Goal: Task Accomplishment & Management: Complete application form

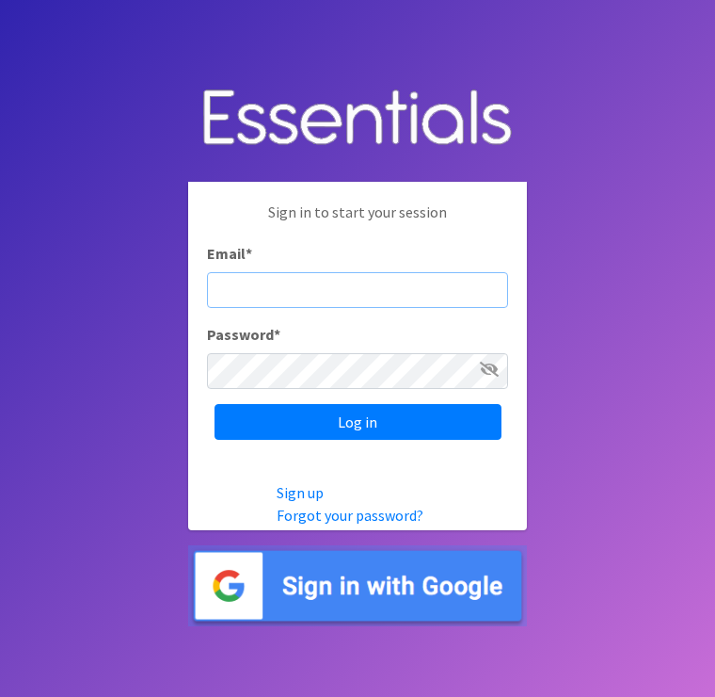
type input "[EMAIL_ADDRESS][DOMAIN_NAME]"
click at [358, 436] on input "Log in" at bounding box center [358, 422] width 287 height 36
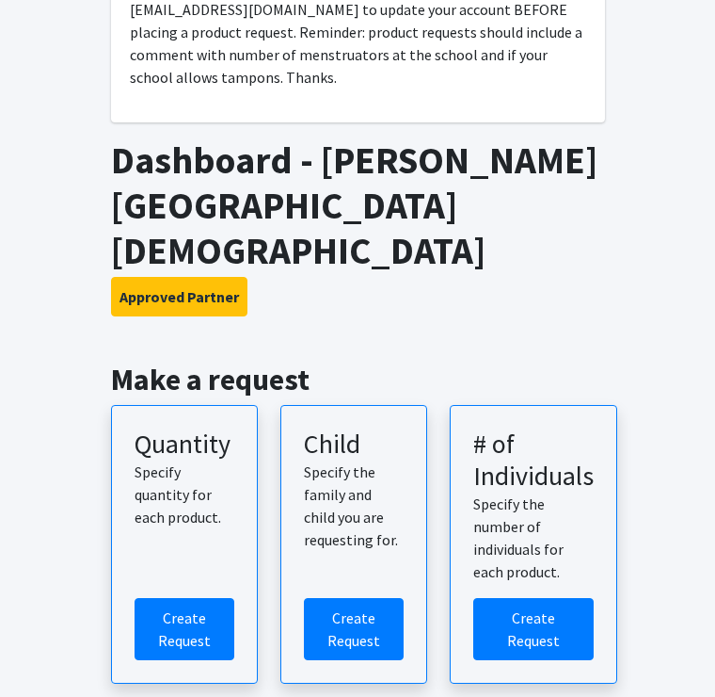
scroll to position [243, 0]
click at [188, 598] on link "Create Request" at bounding box center [185, 629] width 100 height 62
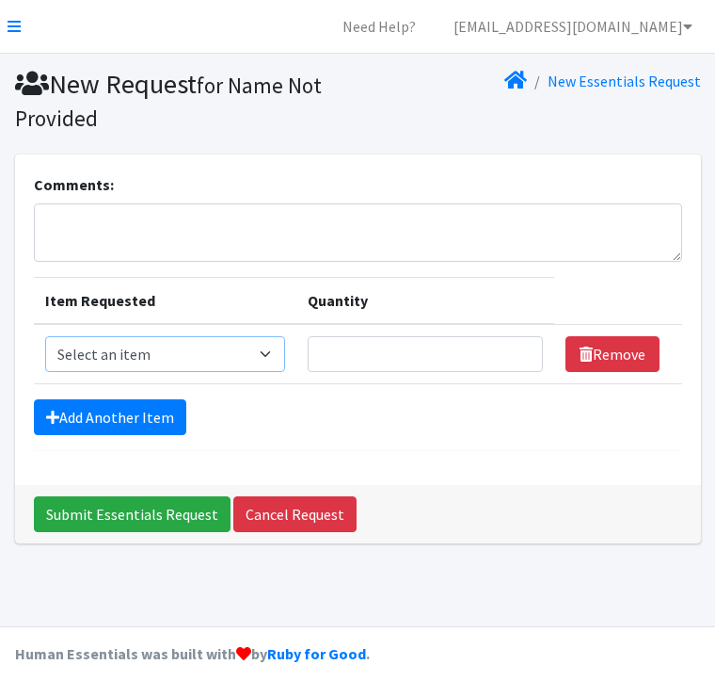
click at [286, 354] on select "Select an item GVL ADULT/COMMUNITY PACK GVL ADULT/Community KIT GVL Day Pads GV…" at bounding box center [165, 354] width 241 height 36
select select "14670"
click at [376, 368] on input "Quantity" at bounding box center [425, 354] width 235 height 36
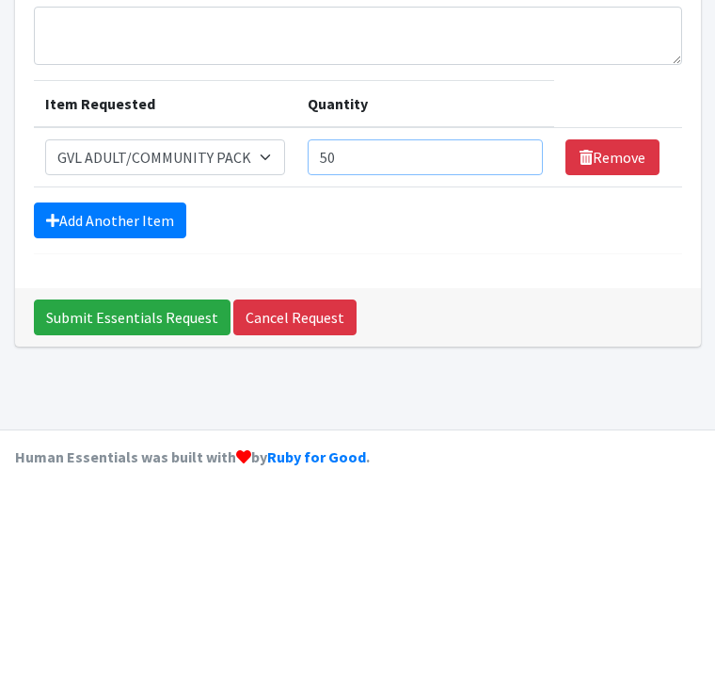
type input "50"
click at [130, 399] on link "Add Another Item" at bounding box center [110, 417] width 152 height 36
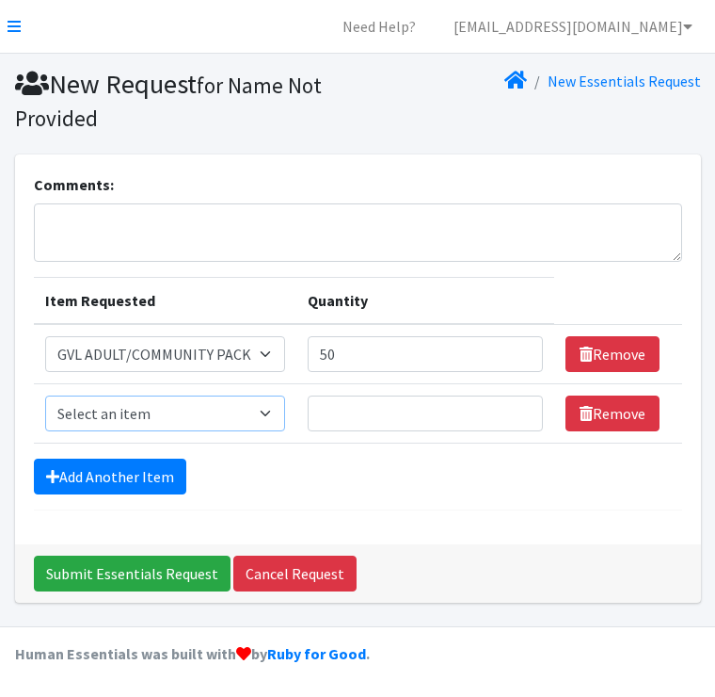
click at [279, 418] on select "Select an item GVL ADULT/COMMUNITY PACK GVL ADULT/Community KIT GVL Day Pads GV…" at bounding box center [165, 413] width 241 height 36
select select "14672"
click at [358, 409] on input "Quantity" at bounding box center [425, 413] width 235 height 36
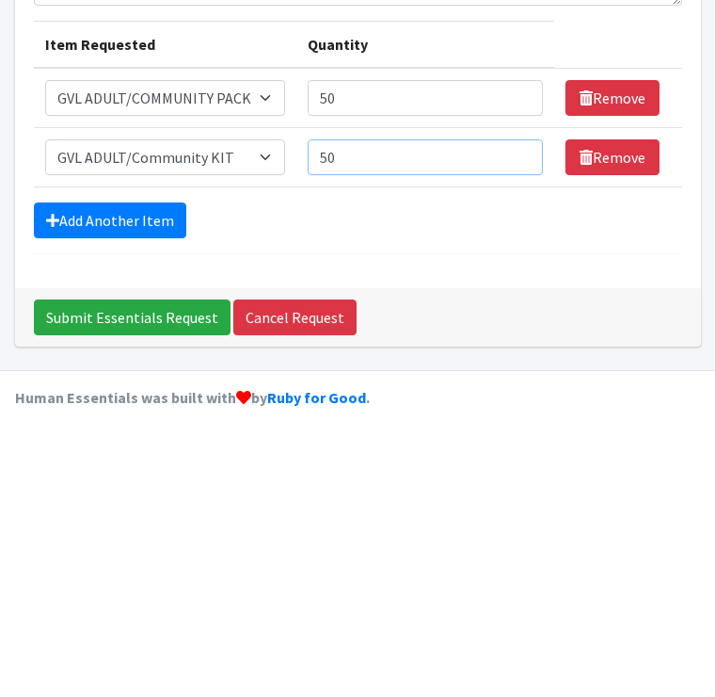
type input "50"
click at [142, 458] on link "Add Another Item" at bounding box center [110, 476] width 152 height 36
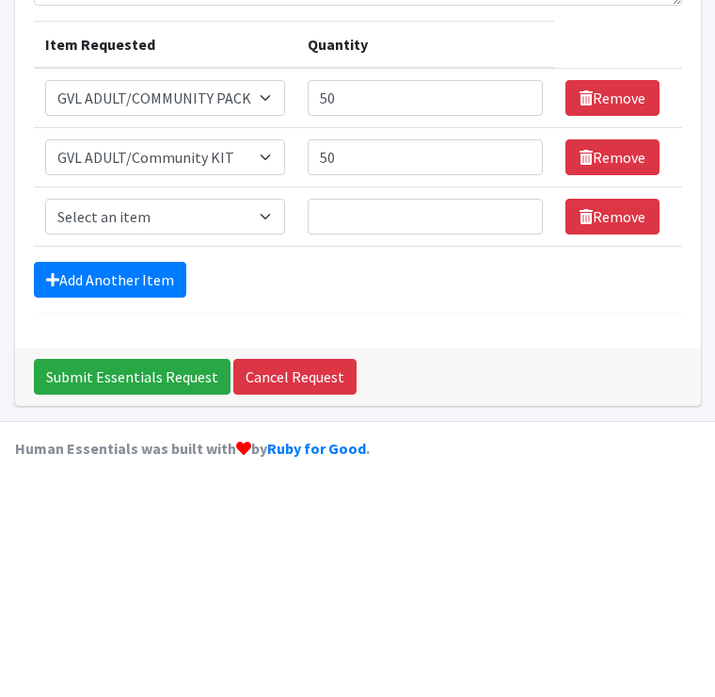
scroll to position [50, 0]
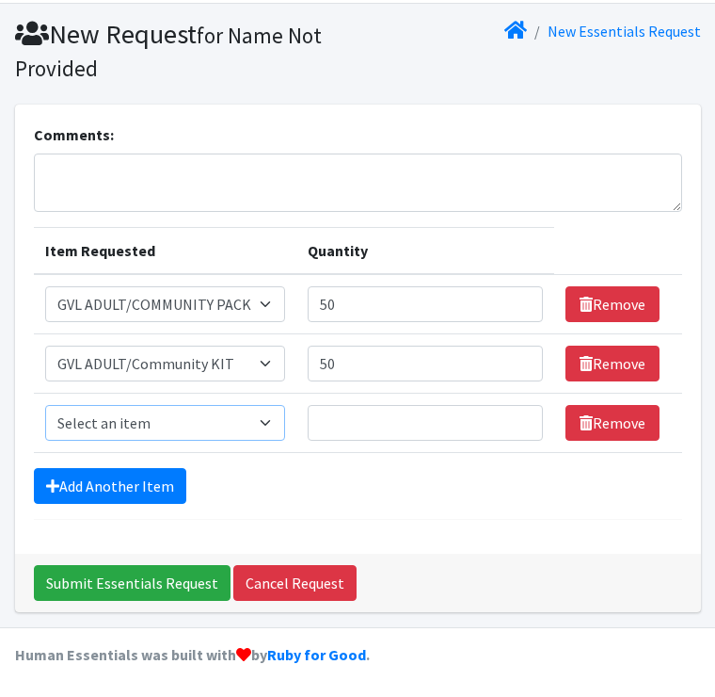
click at [278, 429] on select "Select an item GVL ADULT/COMMUNITY PACK GVL ADULT/Community KIT GVL Day Pads GV…" at bounding box center [165, 423] width 241 height 36
select select "14620"
click at [354, 421] on input "Quantity" at bounding box center [425, 423] width 235 height 36
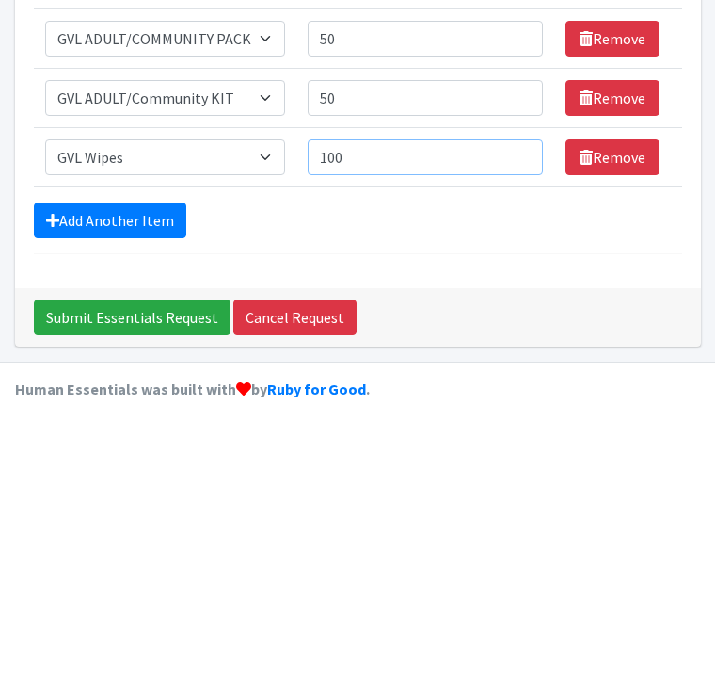
type input "100"
click at [136, 468] on link "Add Another Item" at bounding box center [110, 486] width 152 height 36
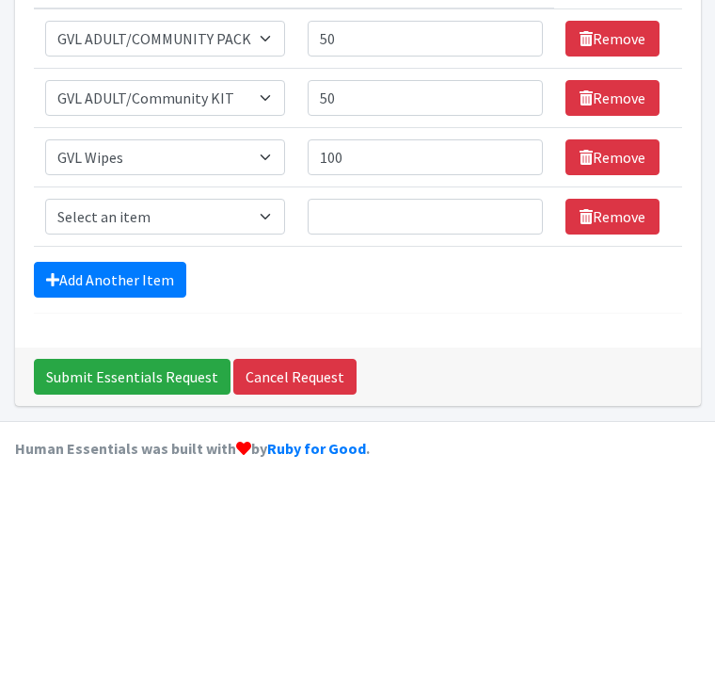
scroll to position [109, 0]
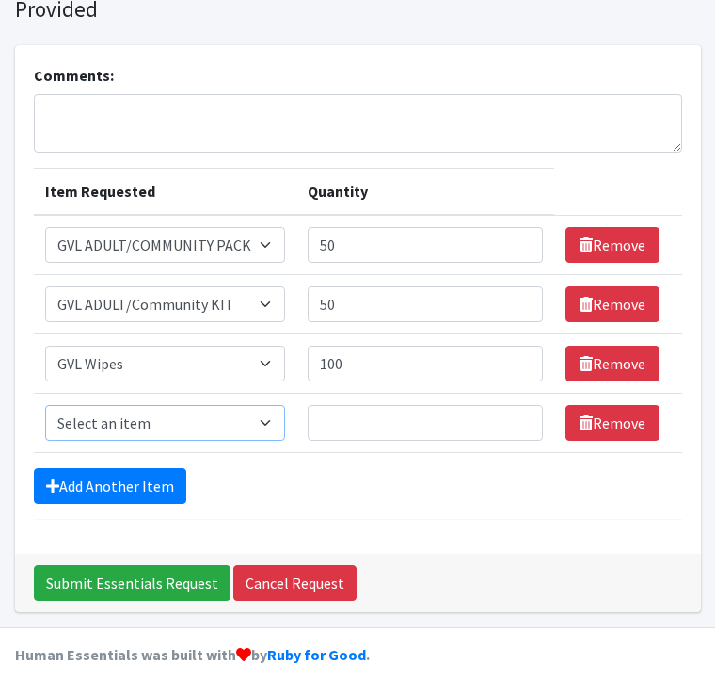
click at [275, 419] on select "Select an item GVL ADULT/COMMUNITY PACK GVL ADULT/Community KIT GVL Day Pads GV…" at bounding box center [165, 423] width 241 height 36
select select "14624"
click at [373, 431] on input "Quantity" at bounding box center [425, 423] width 235 height 36
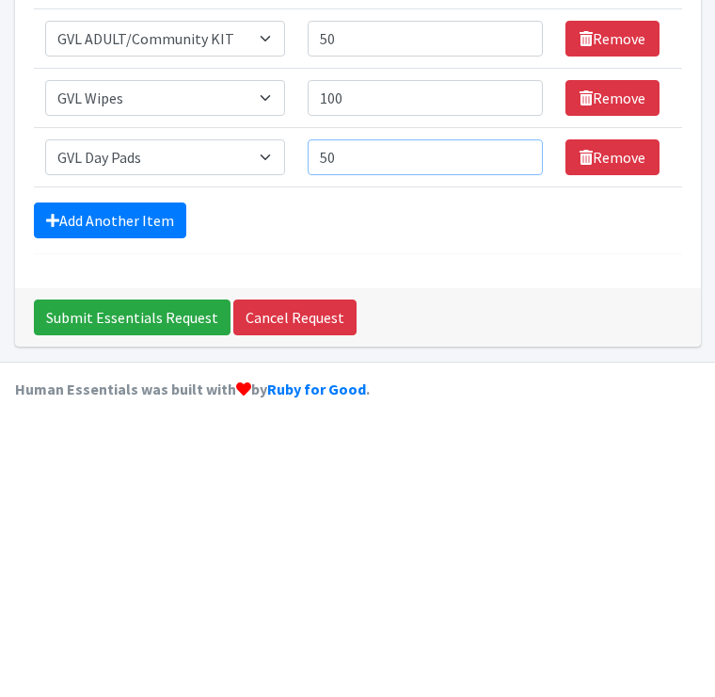
type input "50"
click at [92, 468] on link "Add Another Item" at bounding box center [110, 486] width 152 height 36
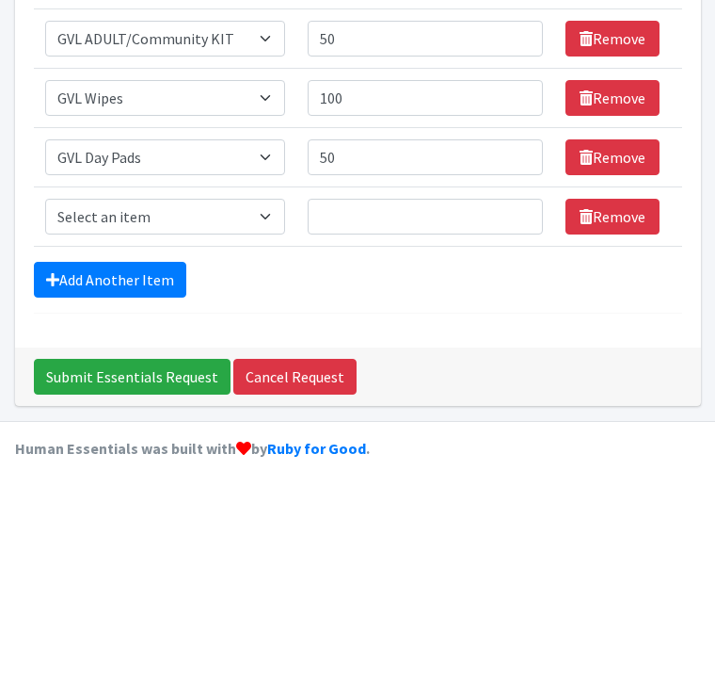
scroll to position [168, 0]
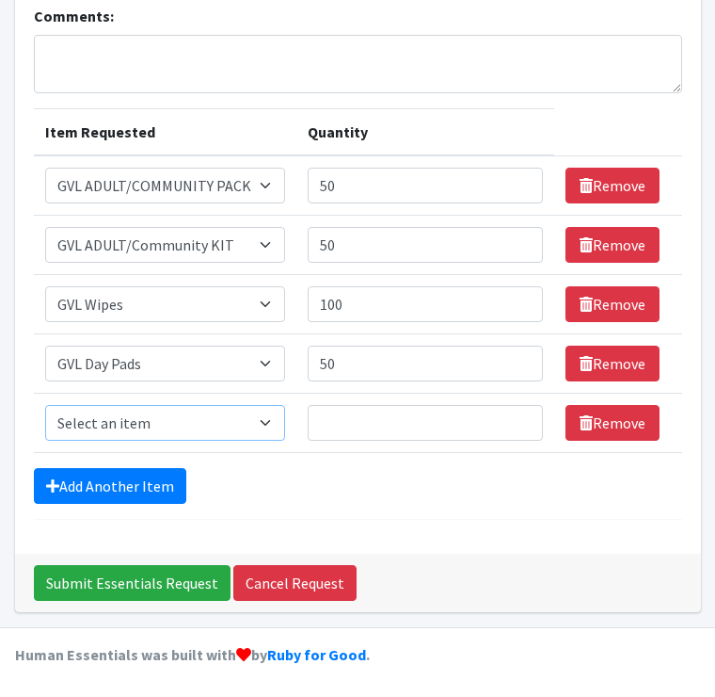
click at [216, 422] on select "Select an item GVL ADULT/COMMUNITY PACK GVL ADULT/Community KIT GVL Day Pads GV…" at bounding box center [165, 423] width 241 height 36
select select "14619"
click at [383, 412] on input "Quantity" at bounding box center [425, 423] width 235 height 36
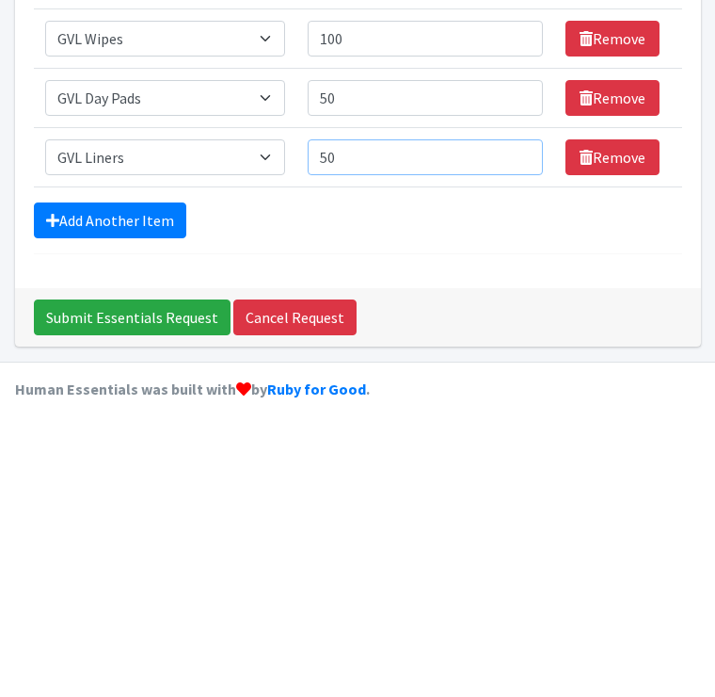
type input "50"
click at [124, 468] on link "Add Another Item" at bounding box center [110, 486] width 152 height 36
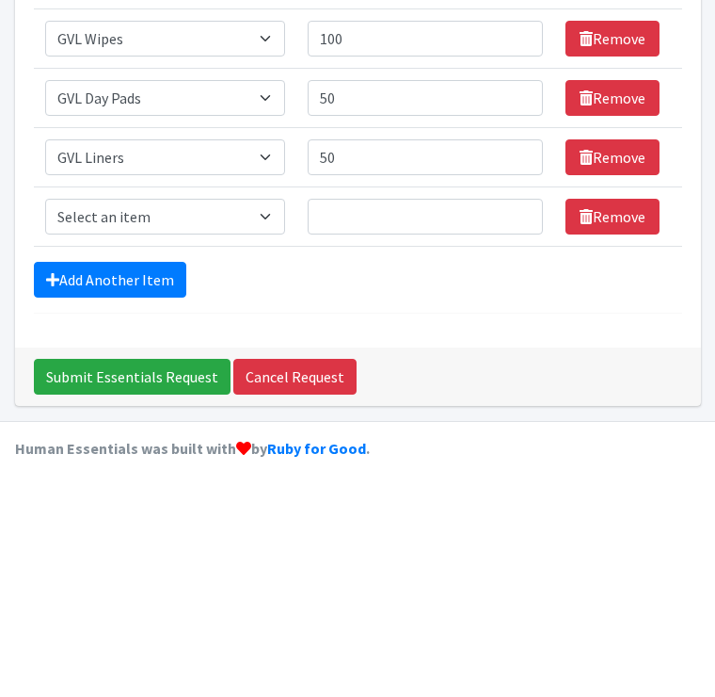
scroll to position [228, 0]
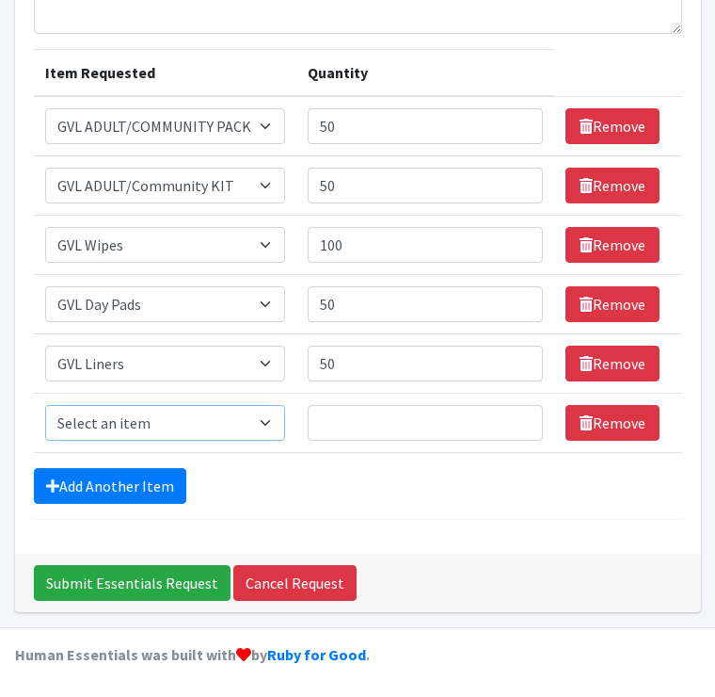
click at [281, 425] on select "Select an item GVL ADULT/COMMUNITY PACK GVL ADULT/Community KIT GVL Day Pads GV…" at bounding box center [165, 423] width 241 height 36
select select "14626"
click at [373, 415] on input "Quantity" at bounding box center [425, 423] width 235 height 36
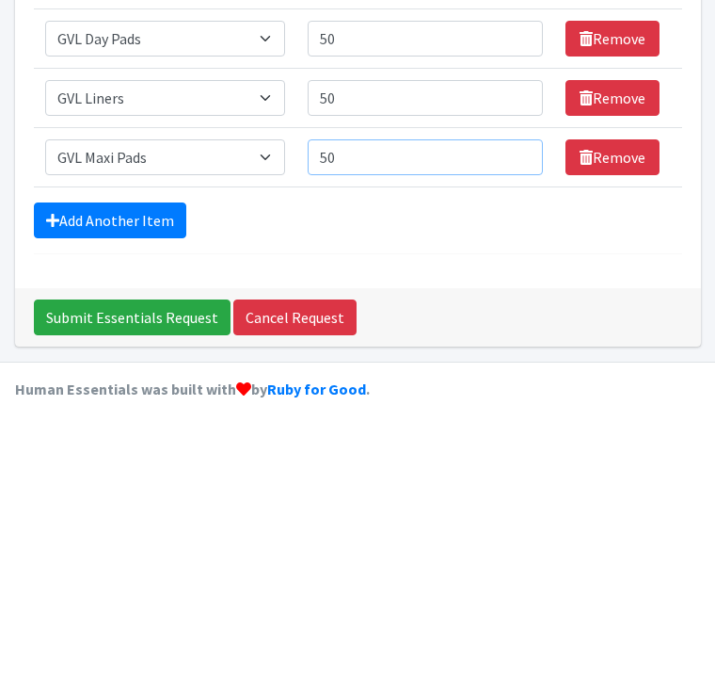
type input "5"
type input "25"
click at [114, 468] on link "Add Another Item" at bounding box center [110, 486] width 152 height 36
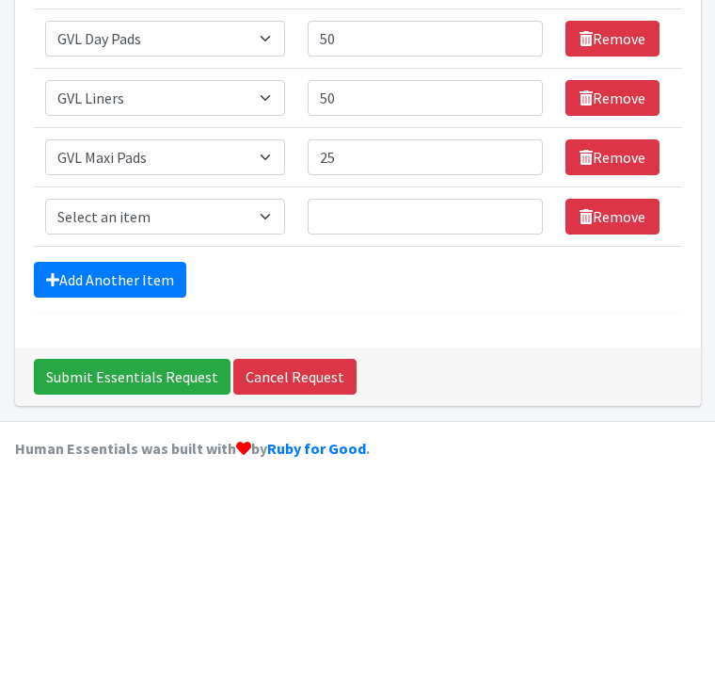
scroll to position [287, 0]
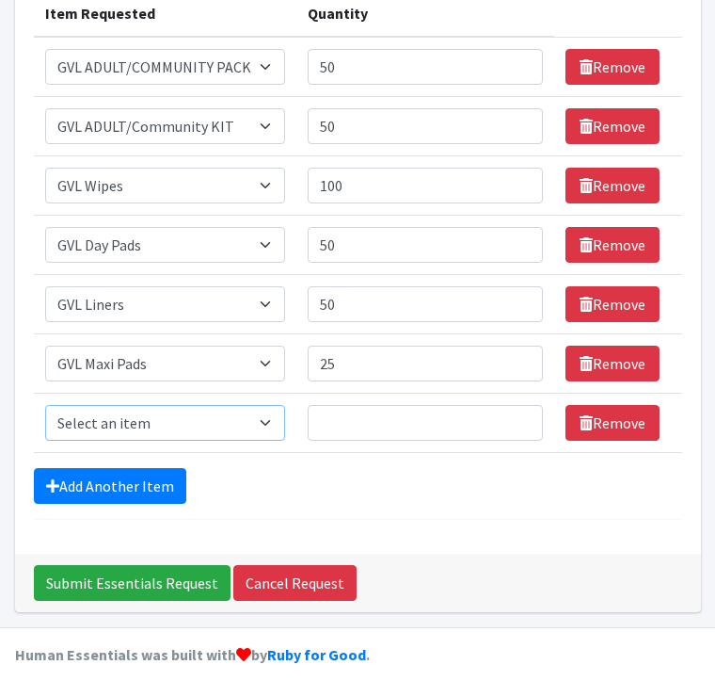
click at [281, 425] on select "Select an item GVL ADULT/COMMUNITY PACK GVL ADULT/Community KIT GVL Day Pads GV…" at bounding box center [165, 423] width 241 height 36
select select "14669"
click at [371, 425] on input "Quantity" at bounding box center [425, 423] width 235 height 36
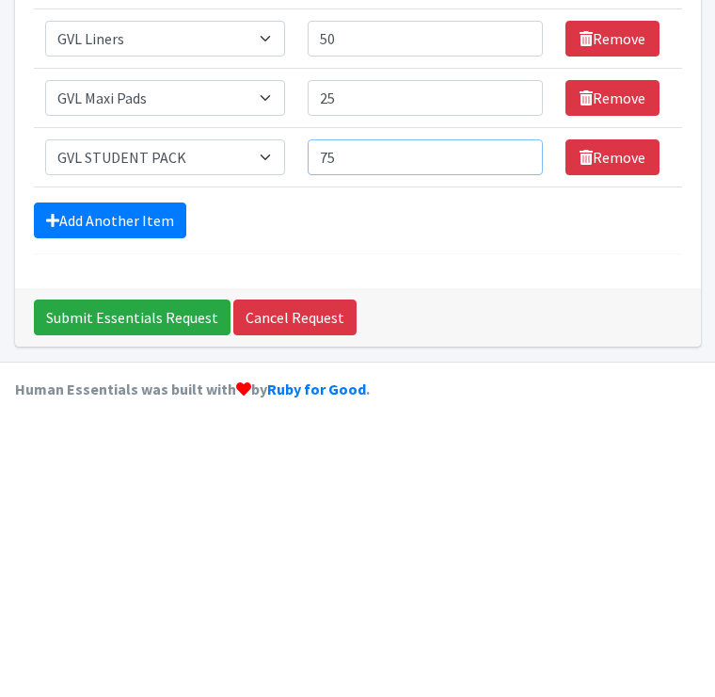
type input "75"
click at [109, 468] on link "Add Another Item" at bounding box center [110, 486] width 152 height 36
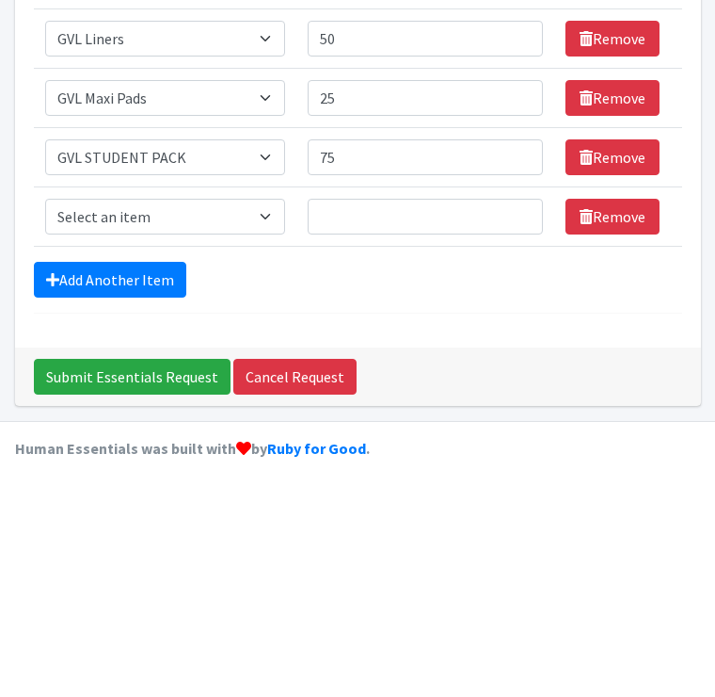
scroll to position [346, 0]
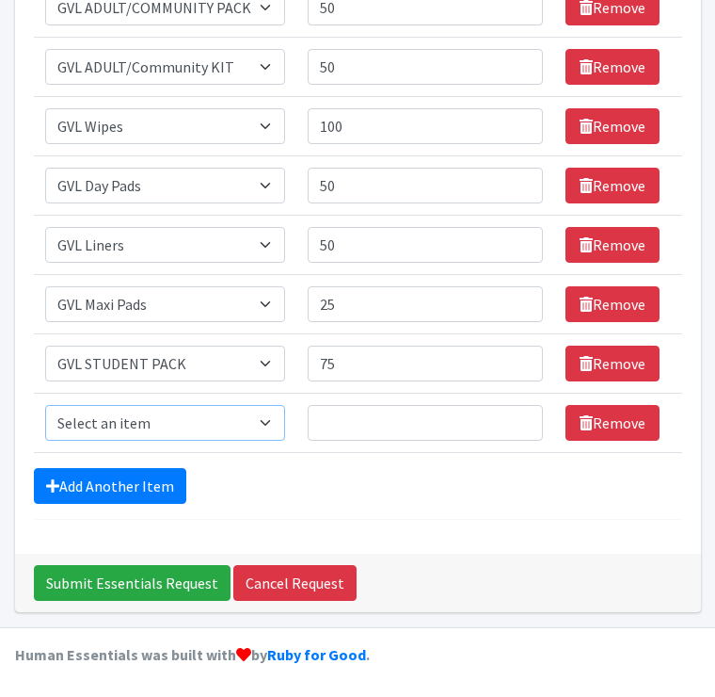
click at [276, 434] on select "Select an item GVL ADULT/COMMUNITY PACK GVL ADULT/Community KIT GVL Day Pads GV…" at bounding box center [165, 423] width 241 height 36
click at [124, 599] on input "Submit Essentials Request" at bounding box center [132, 583] width 197 height 36
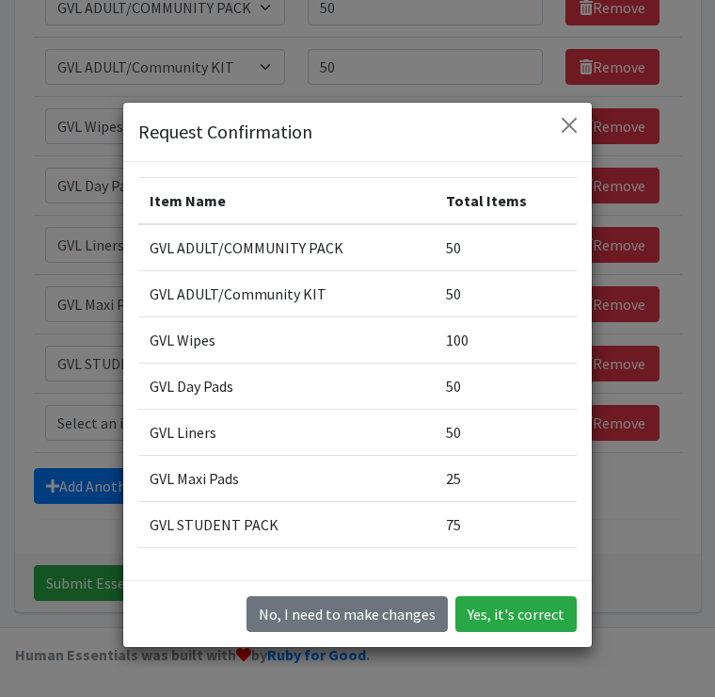
click at [516, 627] on button "Yes, it's correct" at bounding box center [516, 614] width 121 height 36
